Goal: Task Accomplishment & Management: Use online tool/utility

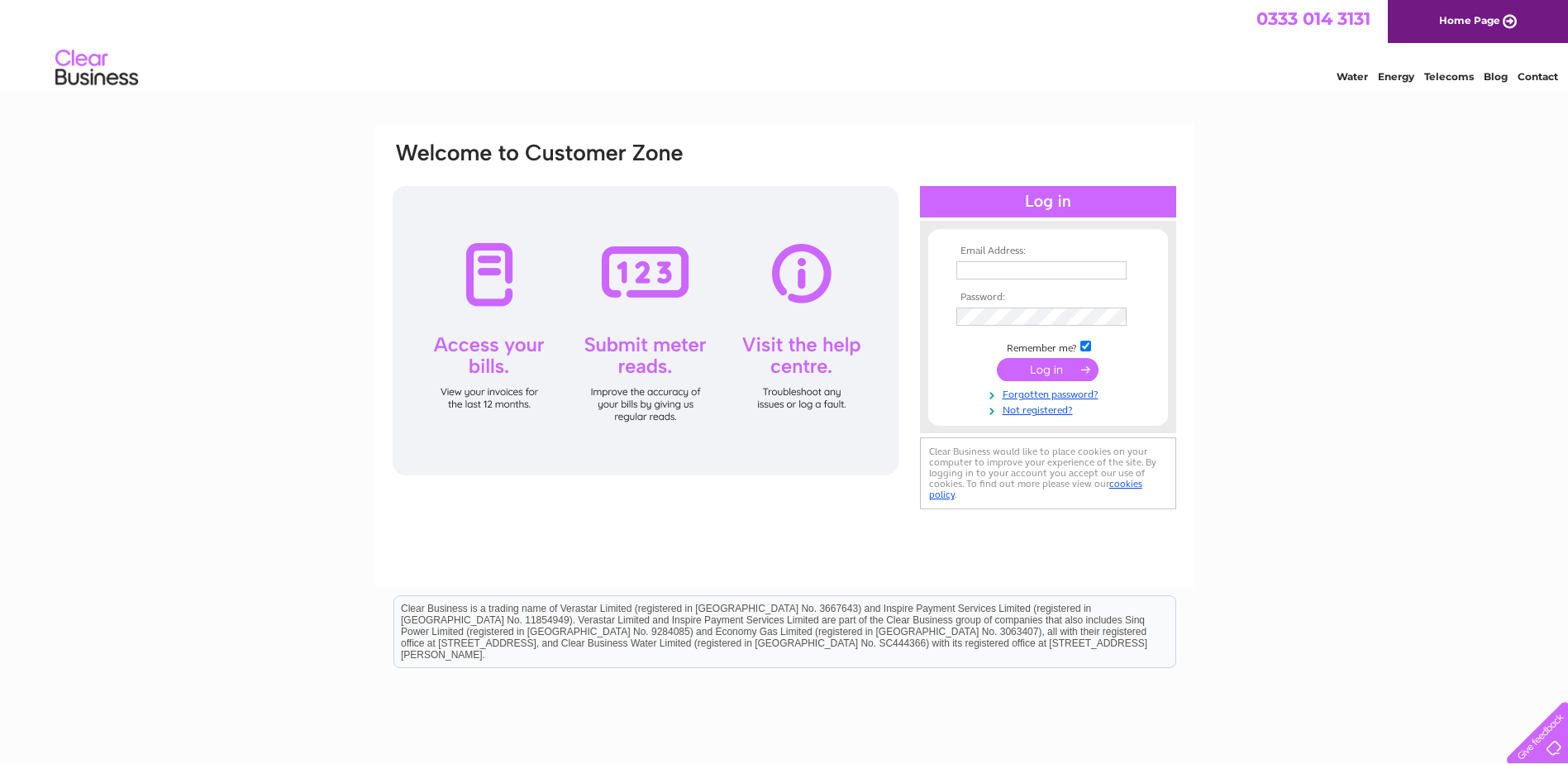
type input "craigbooth27@hotmail.co.uk"
click at [1035, 365] on input "submit" at bounding box center [1047, 369] width 101 height 23
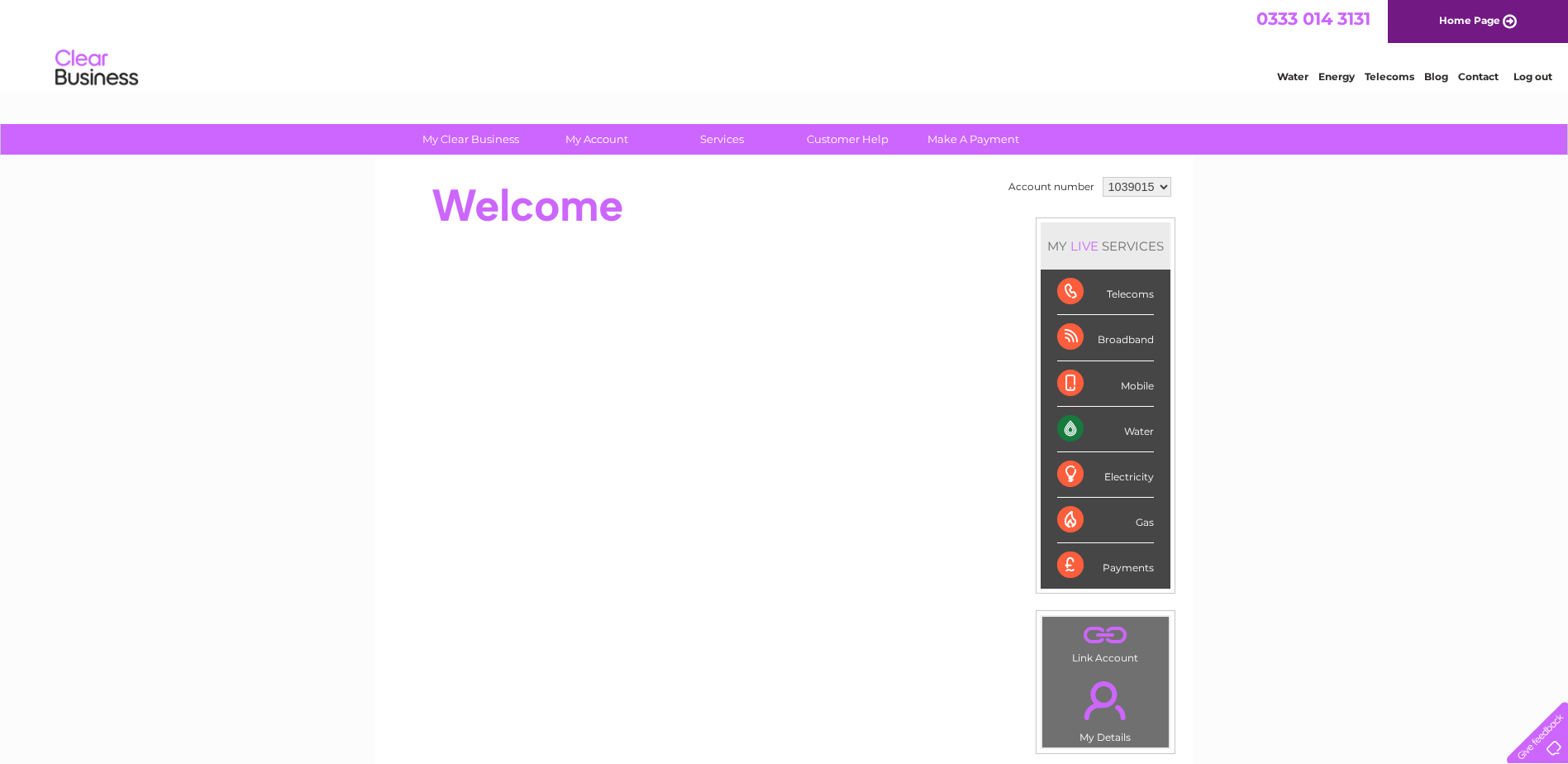
click at [308, 45] on div "Water Energy Telecoms Blog Contact Log out" at bounding box center [784, 70] width 1568 height 54
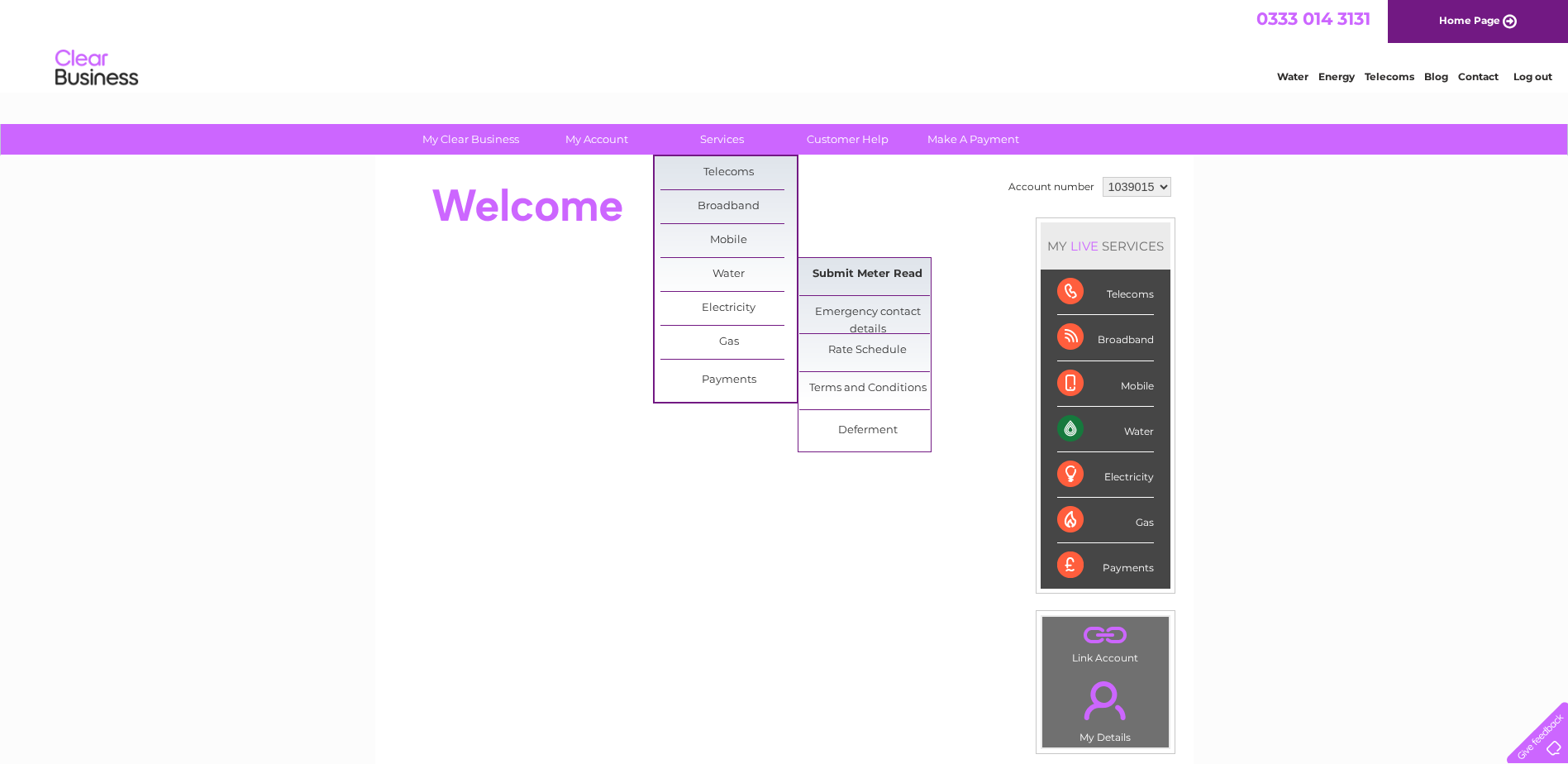
click at [871, 277] on link "Submit Meter Read" at bounding box center [868, 275] width 137 height 33
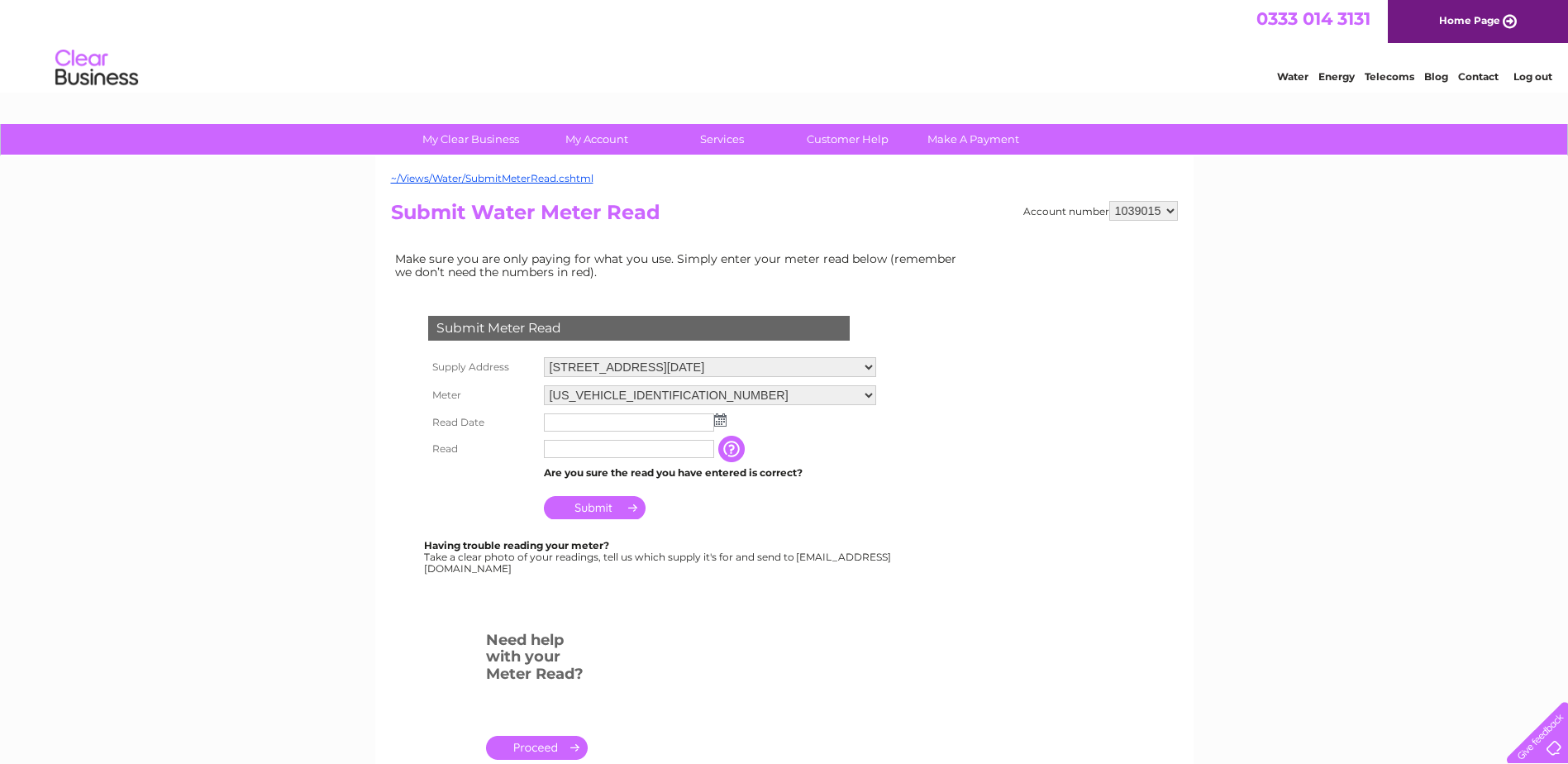
click at [719, 425] on img at bounding box center [721, 419] width 12 height 13
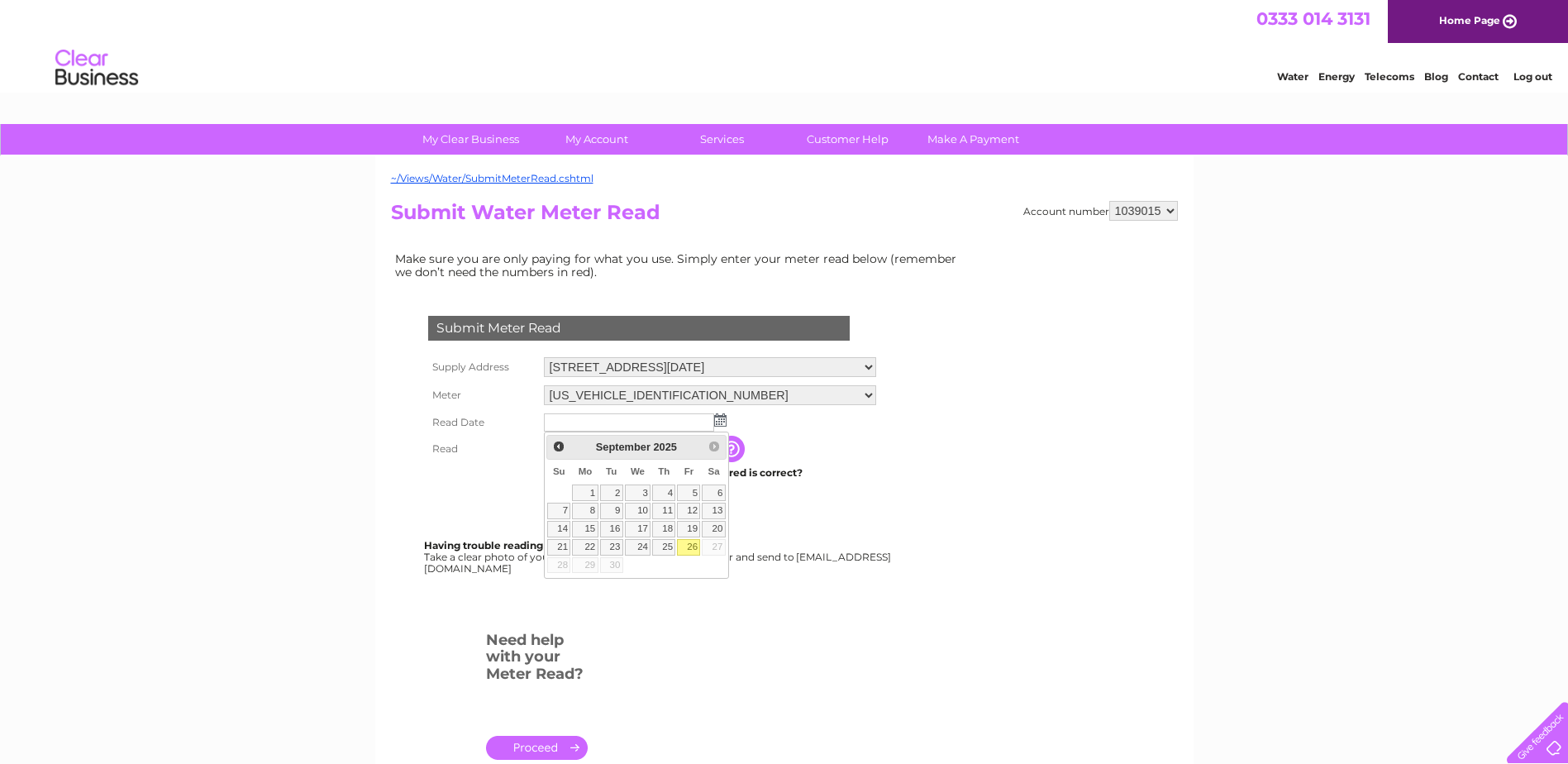
click at [689, 550] on link "26" at bounding box center [689, 547] width 23 height 17
type input "[DATE]"
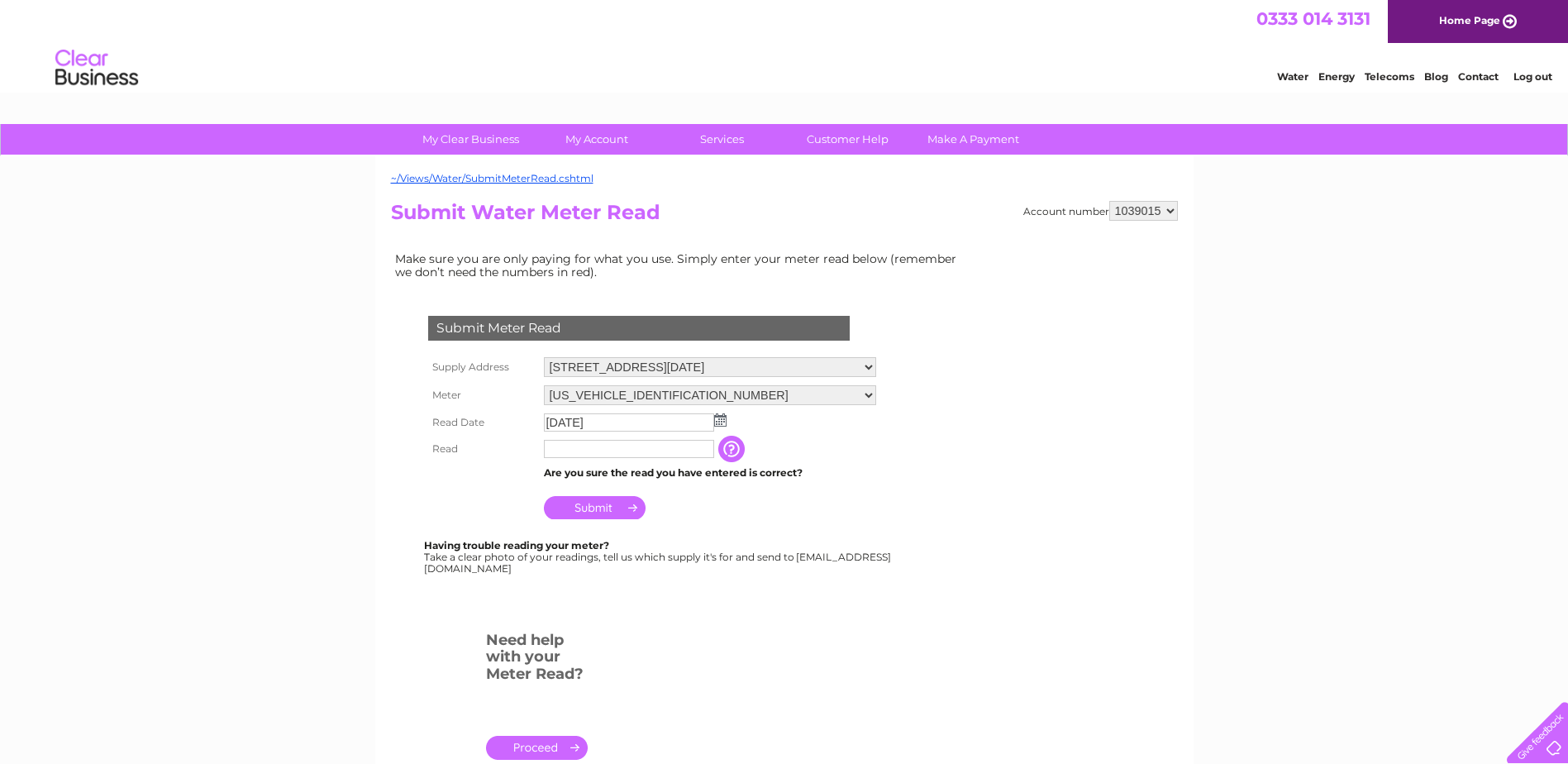
click at [587, 453] on input "text" at bounding box center [629, 449] width 170 height 19
type input "0"
click at [734, 450] on input "button" at bounding box center [734, 449] width 30 height 26
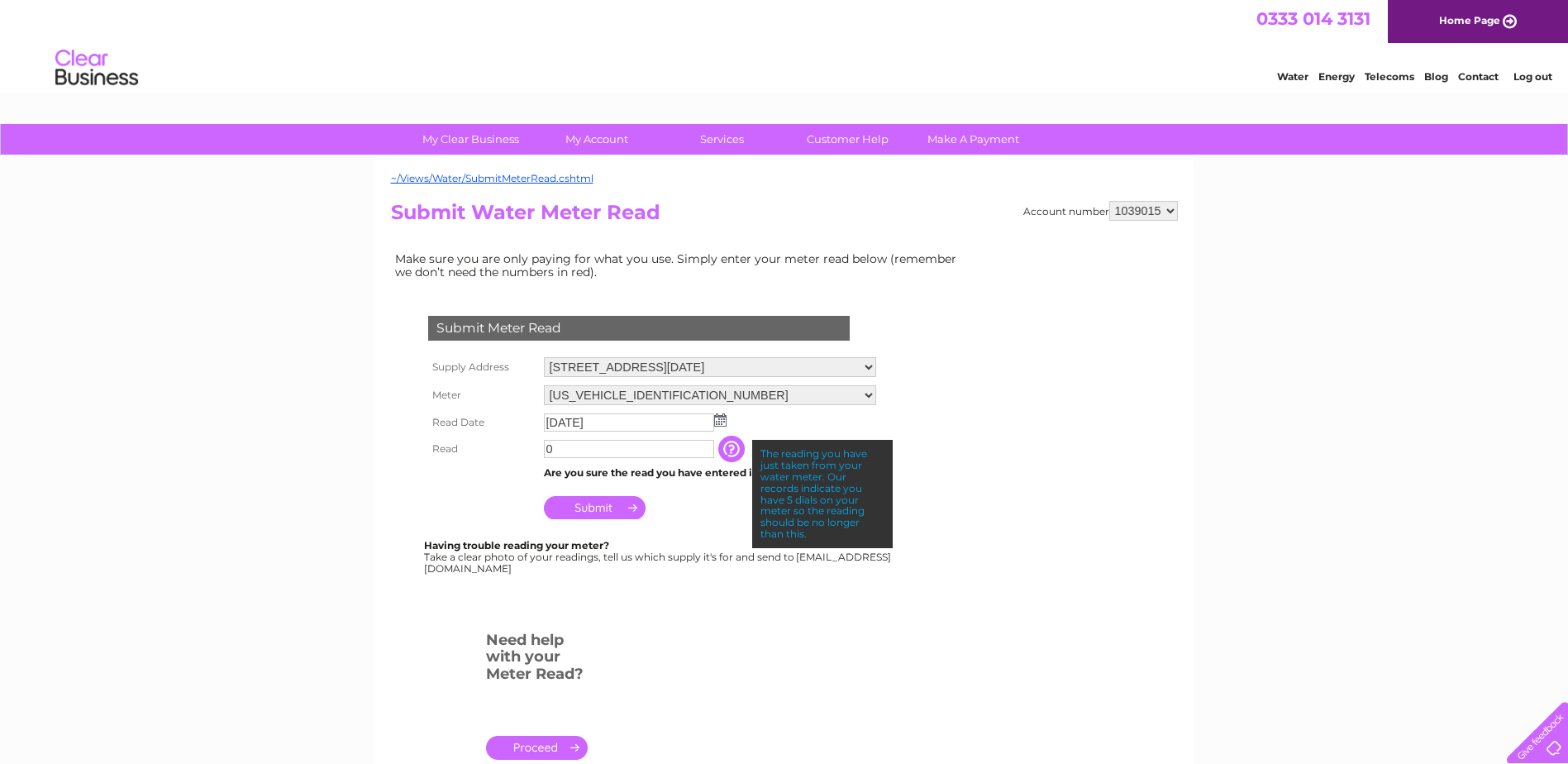
click at [714, 513] on td "Submit" at bounding box center [710, 503] width 341 height 40
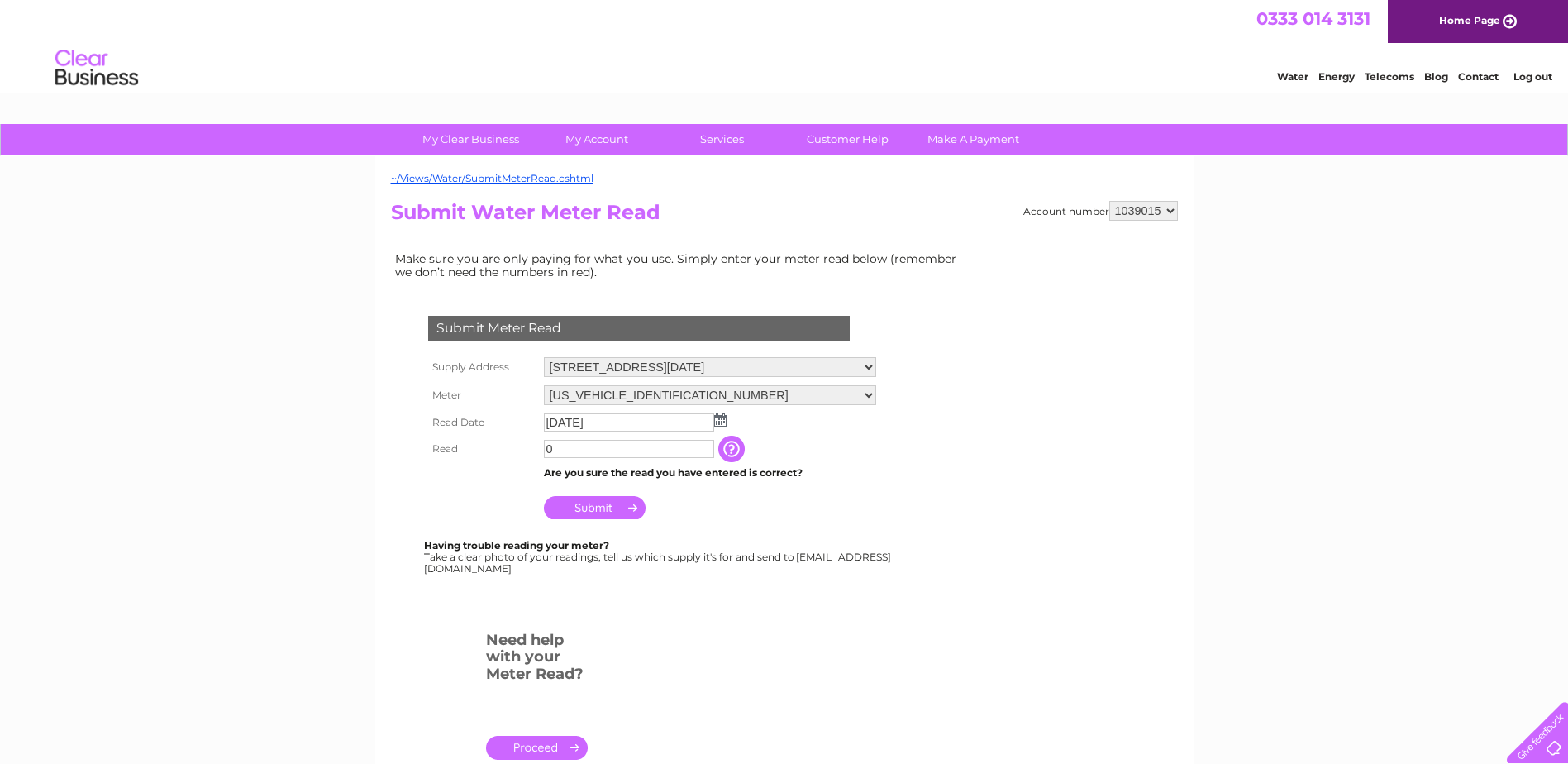
click at [590, 511] on input "Submit" at bounding box center [595, 508] width 101 height 23
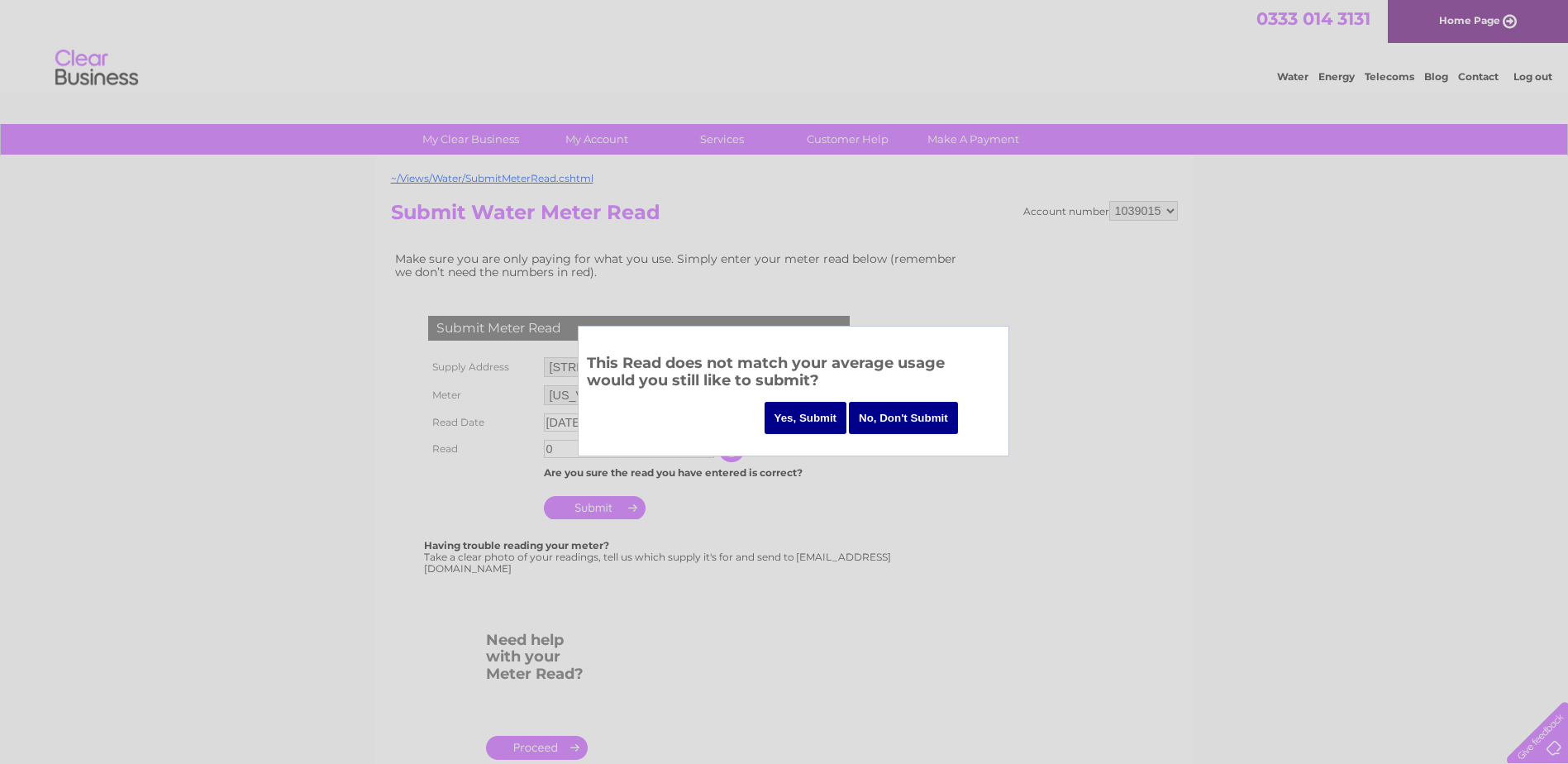
click at [811, 422] on input "Yes, Submit" at bounding box center [806, 418] width 83 height 33
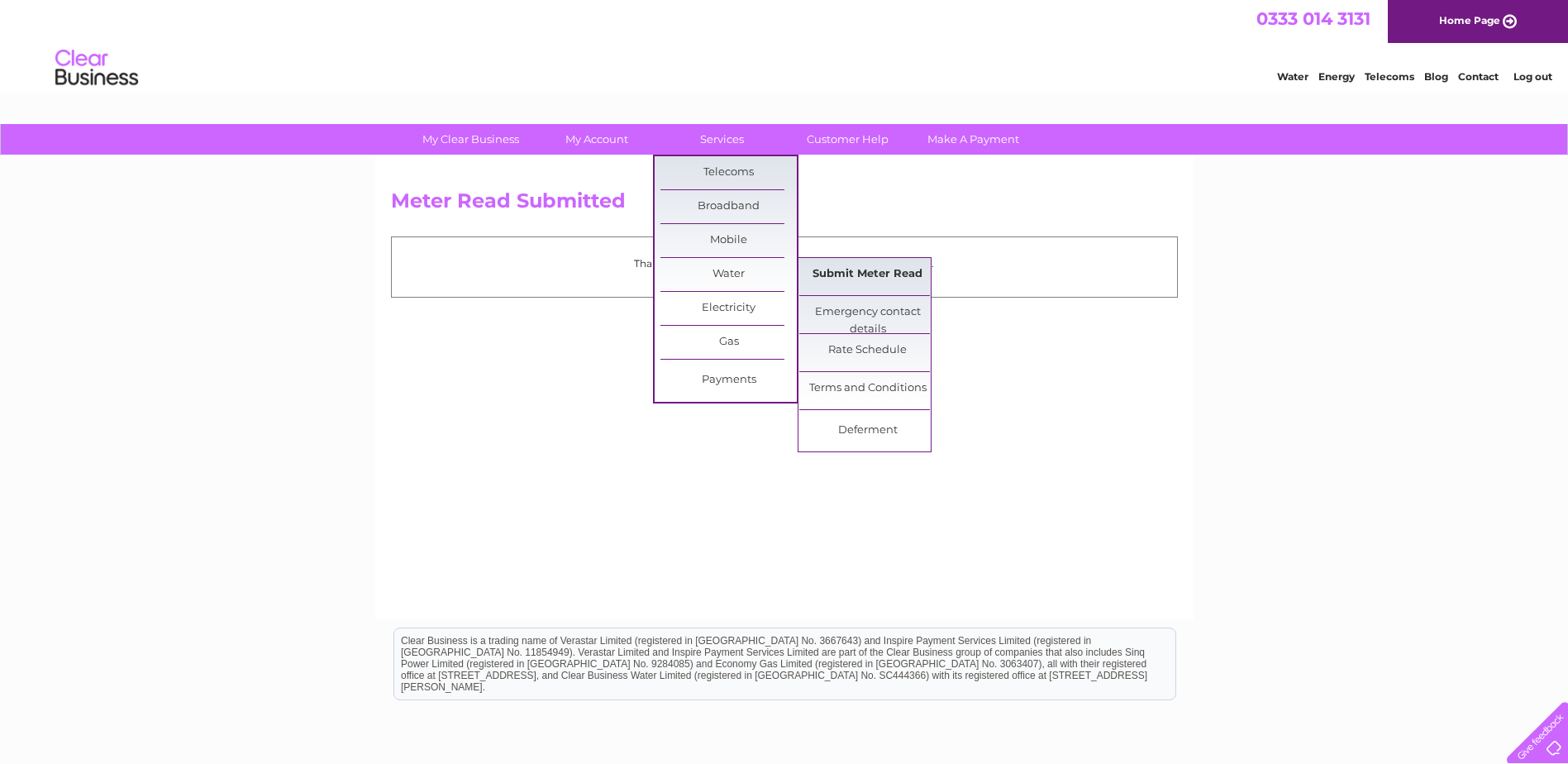
click at [869, 274] on link "Submit Meter Read" at bounding box center [868, 275] width 137 height 33
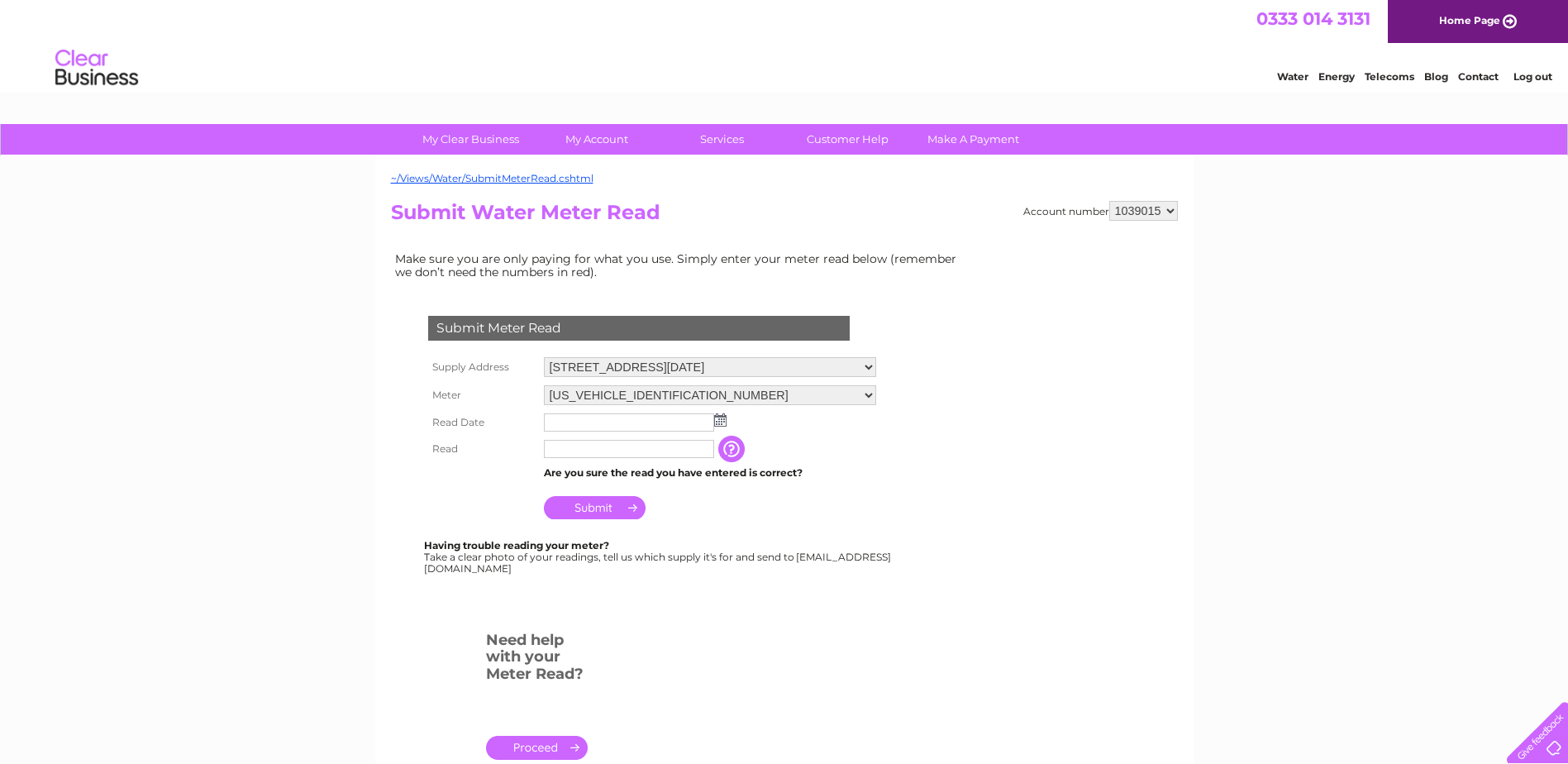
click at [1171, 212] on select "1039015 1039047" at bounding box center [1144, 211] width 69 height 20
select select "1039047"
click at [1110, 201] on select "1039015 1039047" at bounding box center [1144, 211] width 69 height 20
click at [721, 422] on img at bounding box center [721, 419] width 12 height 13
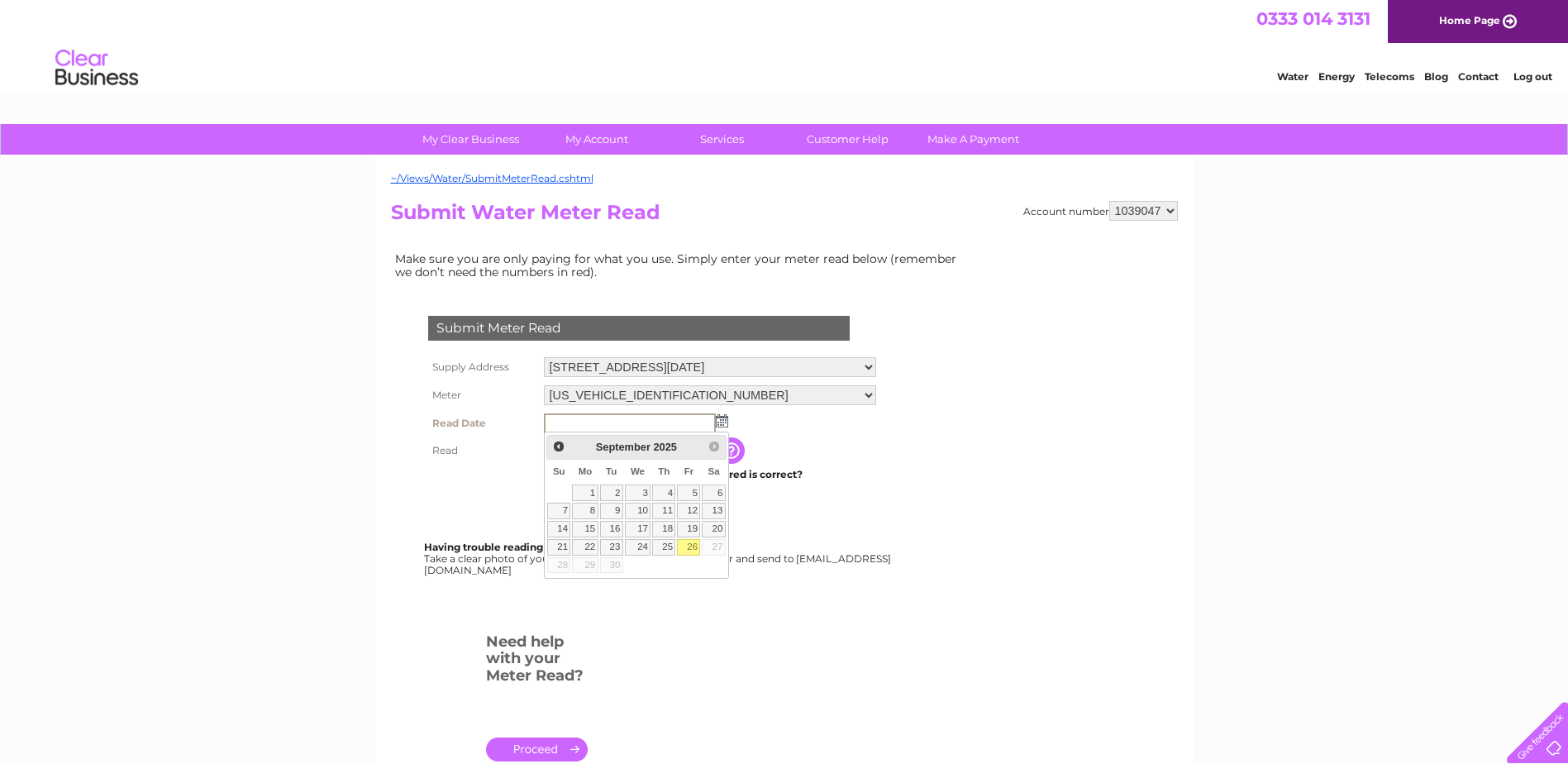
click at [696, 547] on link "26" at bounding box center [689, 547] width 23 height 17
type input "[DATE]"
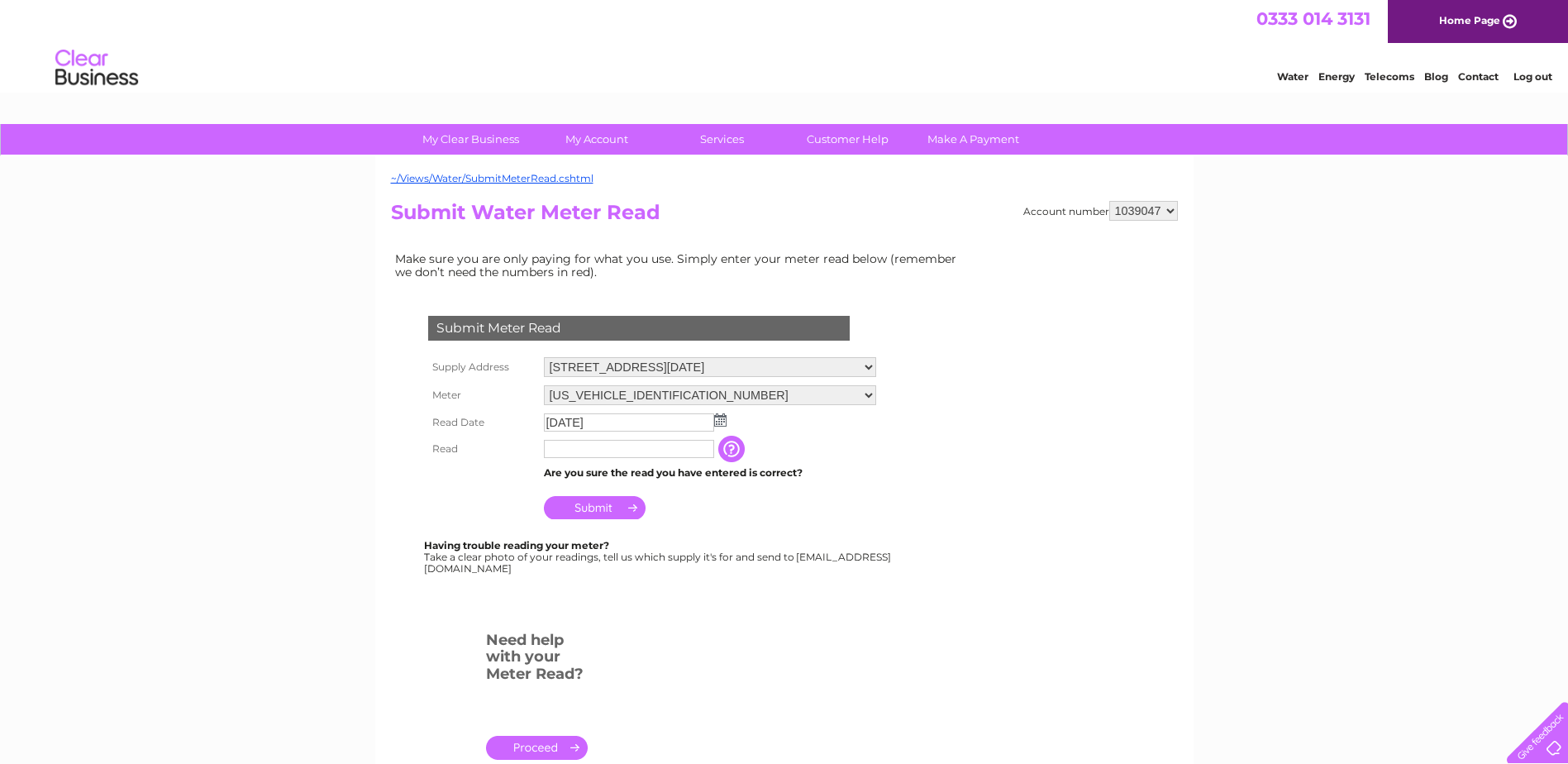
click at [623, 451] on input "text" at bounding box center [629, 449] width 170 height 19
type input "77"
click at [600, 508] on input "Submit" at bounding box center [595, 508] width 101 height 23
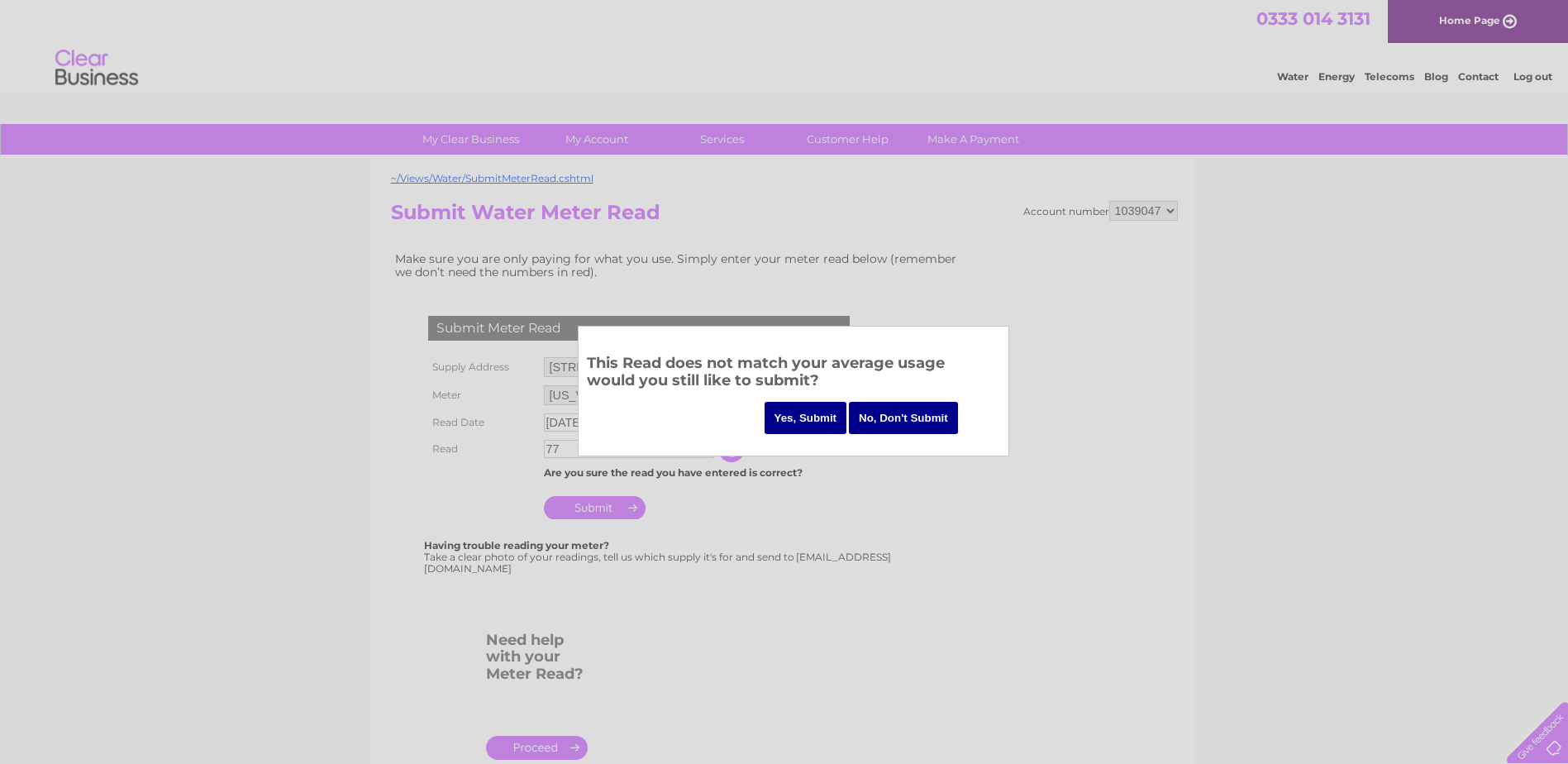
click at [803, 423] on input "Yes, Submit" at bounding box center [806, 418] width 83 height 33
